Goal: Task Accomplishment & Management: Use online tool/utility

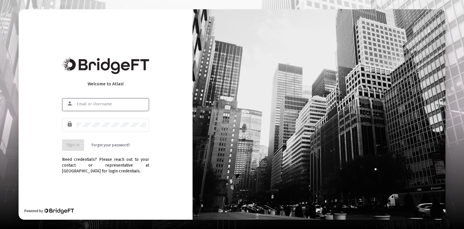
type input "[EMAIL_ADDRESS][DOMAIN_NAME]"
click at [83, 143] on button "Sign In" at bounding box center [73, 145] width 22 height 12
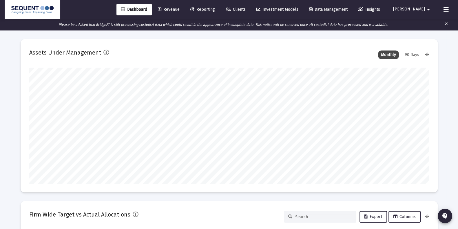
scroll to position [116, 400]
click at [179, 4] on link "Revenue" at bounding box center [168, 10] width 31 height 12
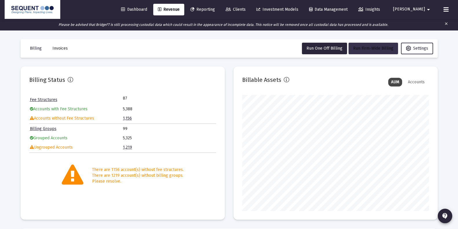
click at [358, 47] on span "Run Firm-Wide Billing" at bounding box center [373, 48] width 40 height 5
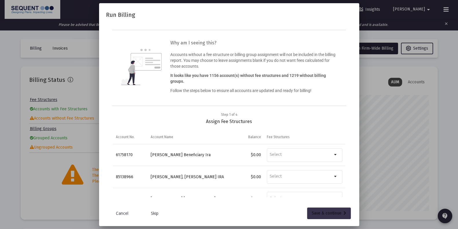
click at [320, 214] on div "Save & continue" at bounding box center [329, 213] width 34 height 12
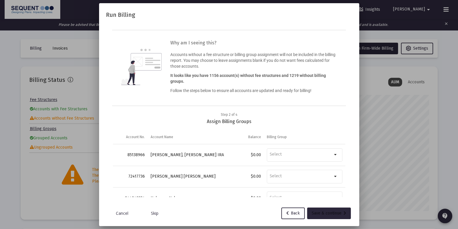
click at [320, 214] on div "Save & continue" at bounding box center [329, 213] width 34 height 12
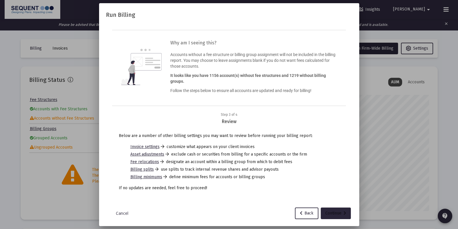
click at [321, 214] on button "Continue" at bounding box center [336, 213] width 30 height 12
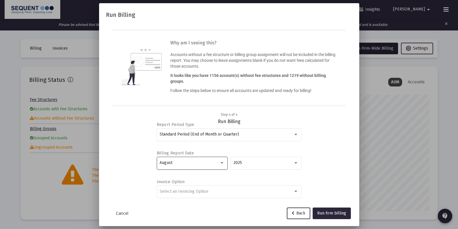
click at [198, 159] on div "August" at bounding box center [192, 162] width 65 height 14
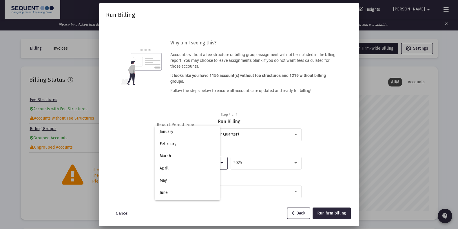
scroll to position [54, 0]
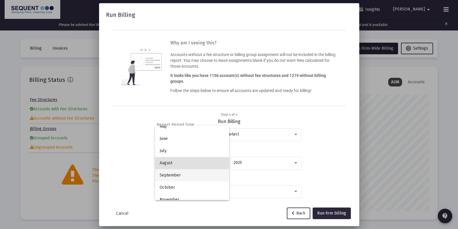
click at [197, 177] on span "September" at bounding box center [192, 175] width 65 height 12
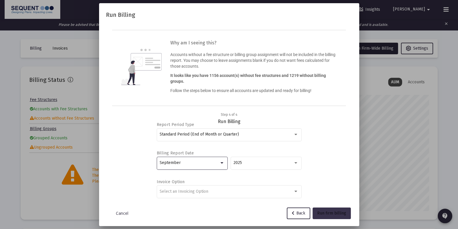
click at [326, 209] on button "Run firm billing" at bounding box center [332, 213] width 38 height 12
